Goal: Information Seeking & Learning: Learn about a topic

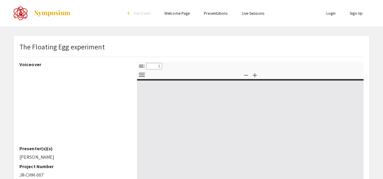
select select "custom"
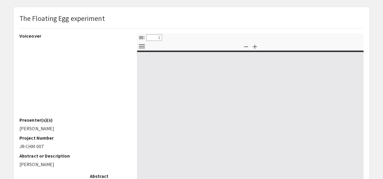
type input "0"
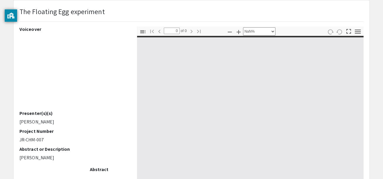
scroll to position [37, 0]
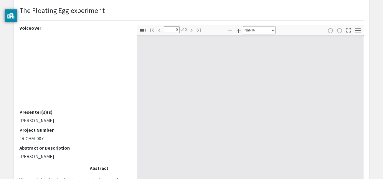
select select "auto"
type input "1"
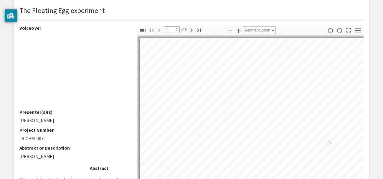
select select "auto"
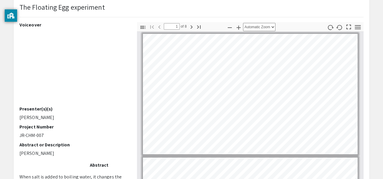
scroll to position [41, 0]
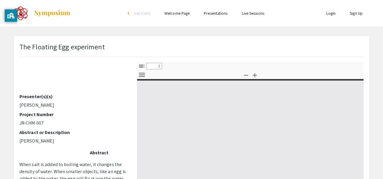
select select "custom"
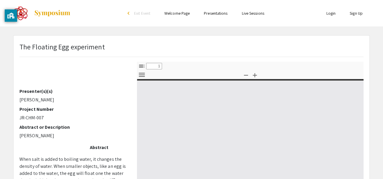
type input "0"
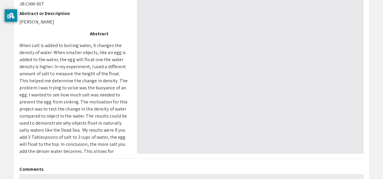
scroll to position [116, 0]
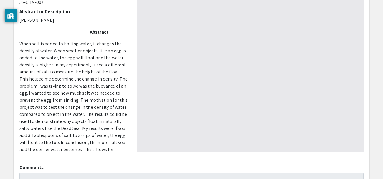
select select "auto"
type input "1"
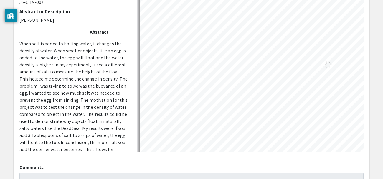
select select "auto"
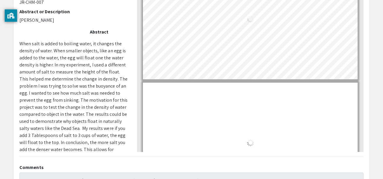
scroll to position [1, 0]
